Goal: Information Seeking & Learning: Check status

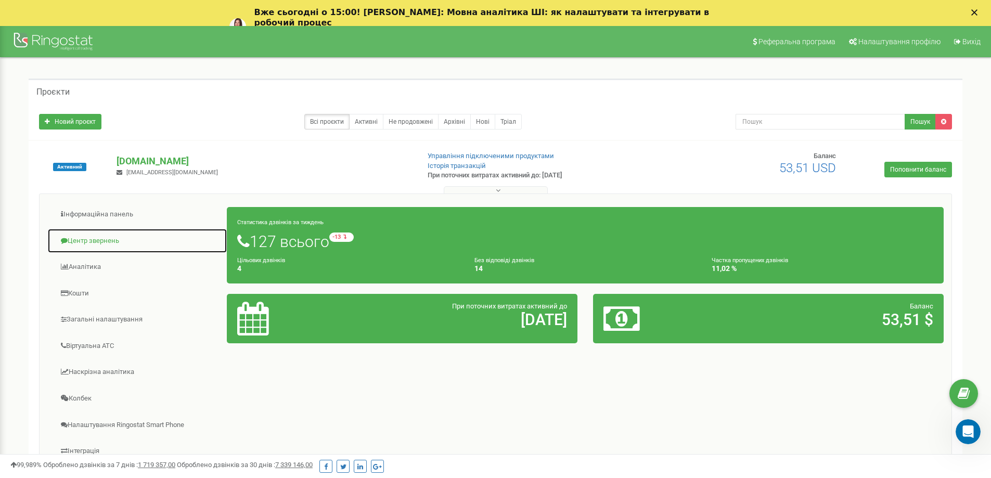
click at [103, 240] on link "Центр звернень" at bounding box center [137, 240] width 180 height 25
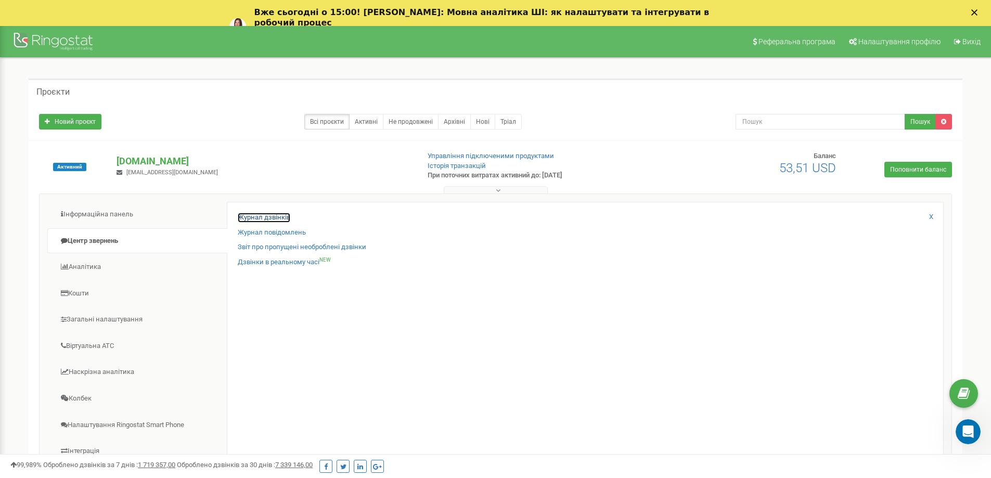
click at [267, 215] on link "Журнал дзвінків" at bounding box center [264, 218] width 53 height 10
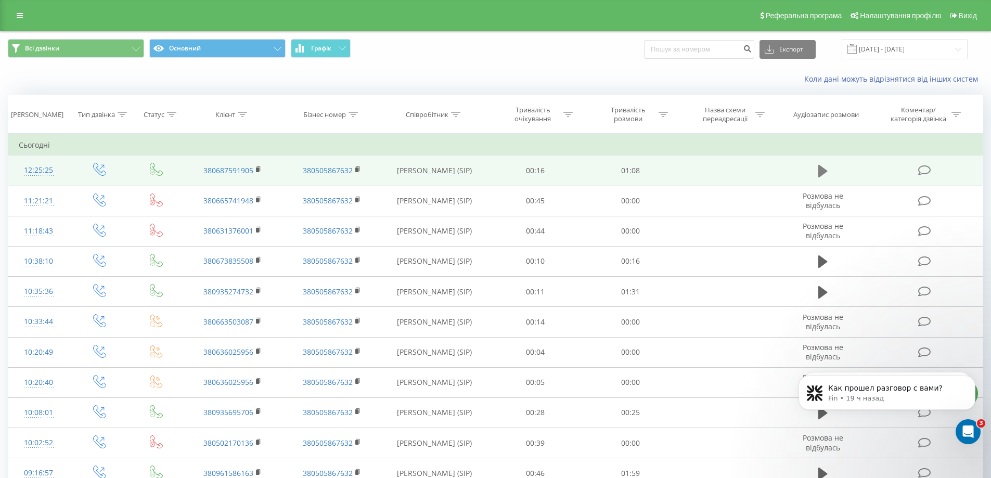
click at [826, 175] on icon at bounding box center [822, 171] width 9 height 15
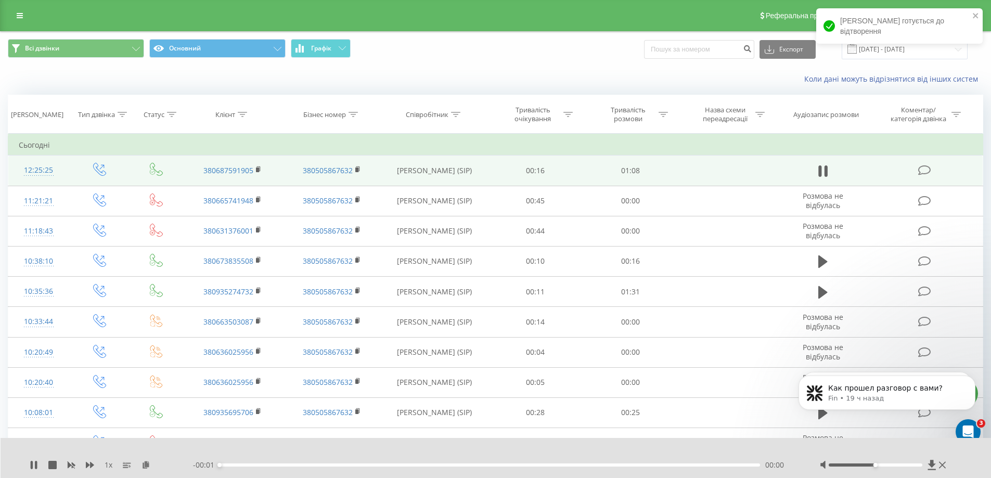
click at [237, 465] on div "00:00" at bounding box center [489, 464] width 541 height 3
click at [108, 463] on span "1 x" at bounding box center [109, 465] width 8 height 10
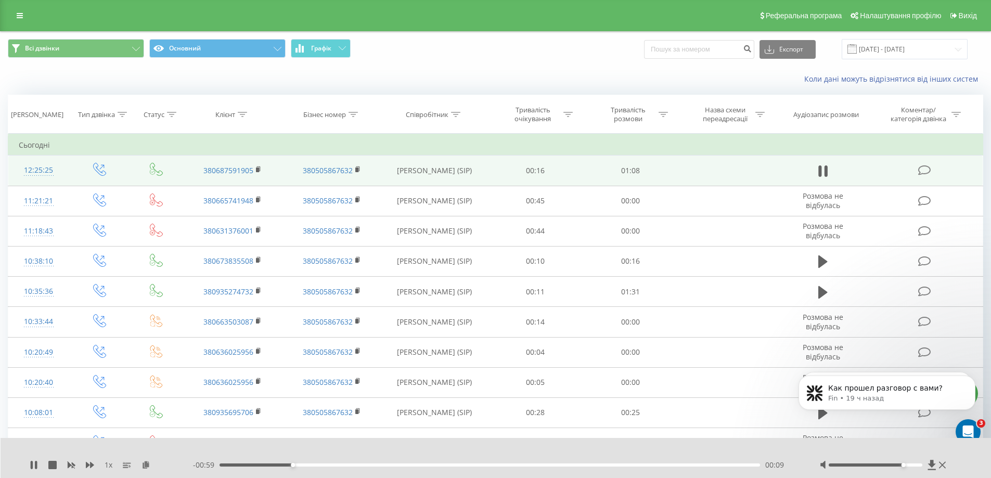
drag, startPoint x: 874, startPoint y: 465, endPoint x: 903, endPoint y: 464, distance: 29.1
click at [903, 464] on div "Accessibility label" at bounding box center [903, 465] width 4 height 4
click at [660, 461] on div "- 00:46 00:22 00:22" at bounding box center [493, 465] width 601 height 10
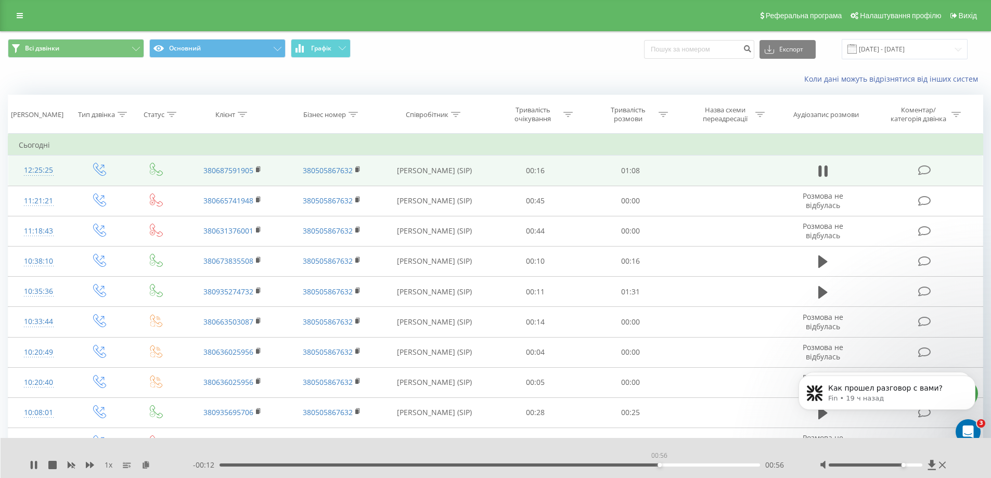
click at [659, 465] on div "00:56" at bounding box center [489, 464] width 541 height 3
click at [564, 465] on div "- 00:05 01:04 01:04" at bounding box center [493, 465] width 601 height 10
click at [565, 465] on div "00:44" at bounding box center [489, 464] width 541 height 3
